Goal: Use online tool/utility: Utilize a website feature to perform a specific function

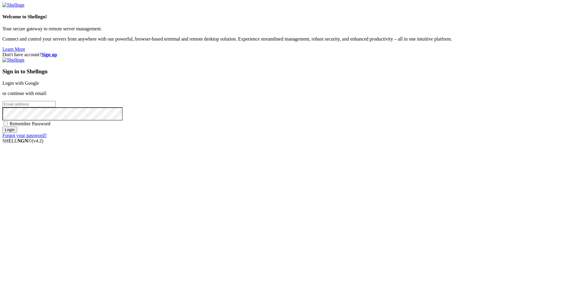
click at [39, 86] on link "Login with Google" at bounding box center [20, 83] width 37 height 5
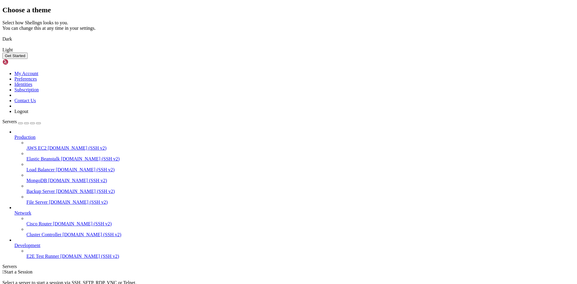
click at [2, 35] on img at bounding box center [2, 35] width 0 height 0
click at [28, 59] on button "Get Started" at bounding box center [14, 56] width 25 height 6
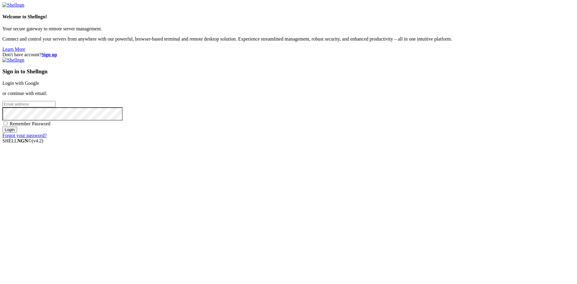
click at [39, 86] on link "Login with Google" at bounding box center [20, 83] width 37 height 5
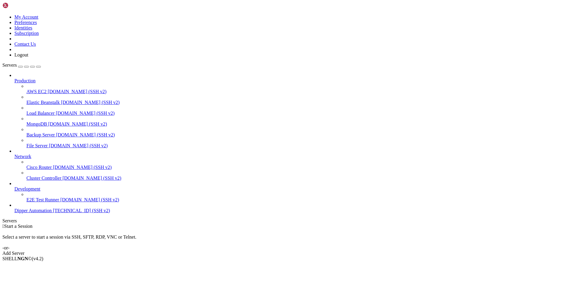
click at [53, 213] on span "[TECHNICAL_ID] (SSH v2)" at bounding box center [81, 210] width 57 height 5
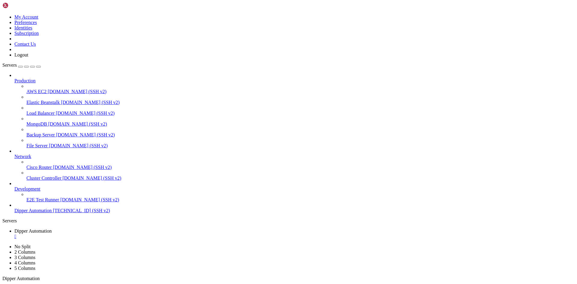
scroll to position [26, 0]
type input "/root"
